Goal: Task Accomplishment & Management: Manage account settings

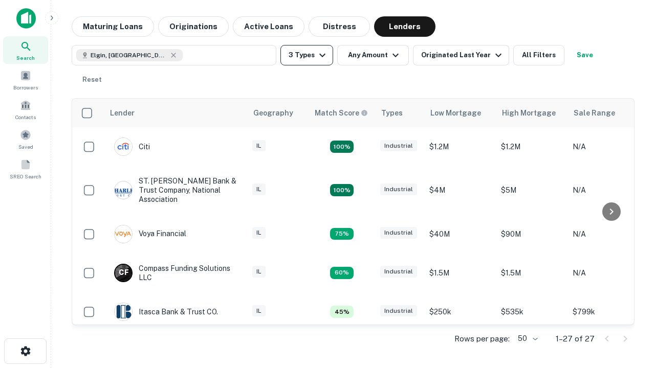
click at [306, 55] on button "3 Types" at bounding box center [306, 55] width 53 height 20
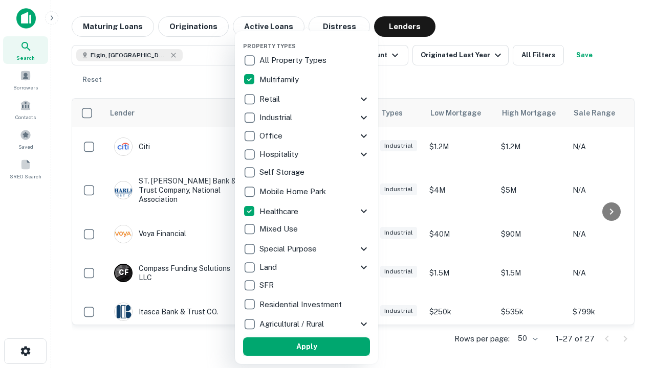
click at [306, 347] on button "Apply" at bounding box center [306, 347] width 127 height 18
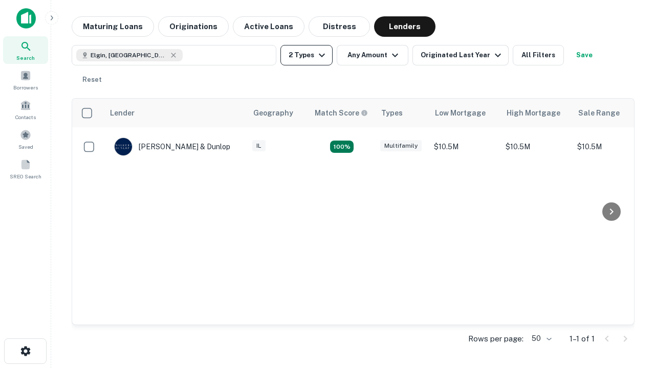
click at [306, 55] on button "2 Types" at bounding box center [306, 55] width 52 height 20
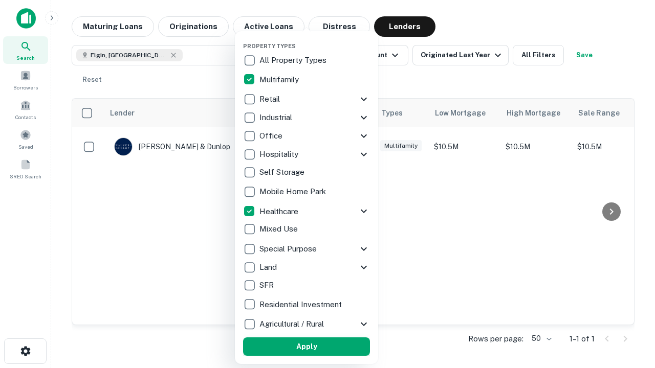
click at [325, 347] on button "Apply" at bounding box center [306, 347] width 127 height 18
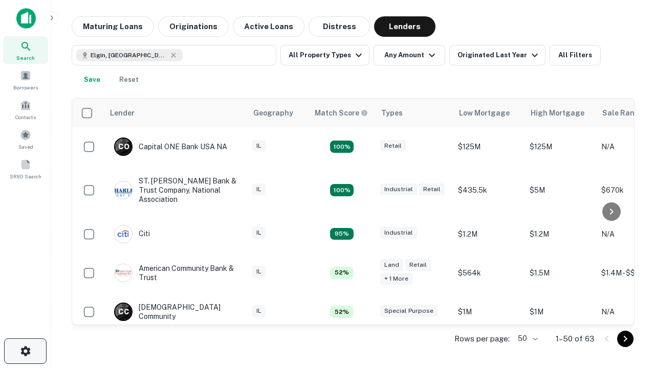
click at [25, 351] on icon "button" at bounding box center [25, 351] width 12 height 12
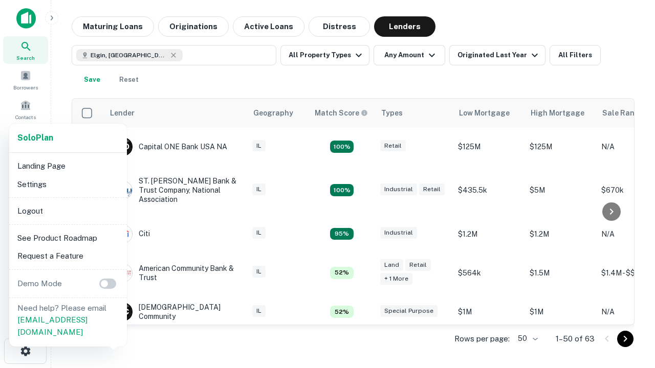
click at [68, 211] on li "Logout" at bounding box center [67, 211] width 109 height 18
